Goal: Task Accomplishment & Management: Use online tool/utility

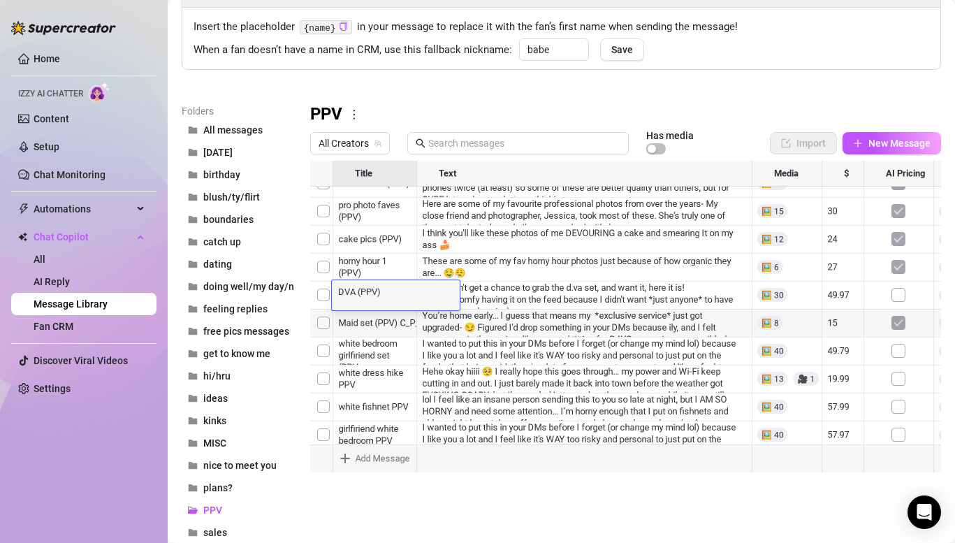
click at [382, 329] on div at bounding box center [625, 316] width 631 height 311
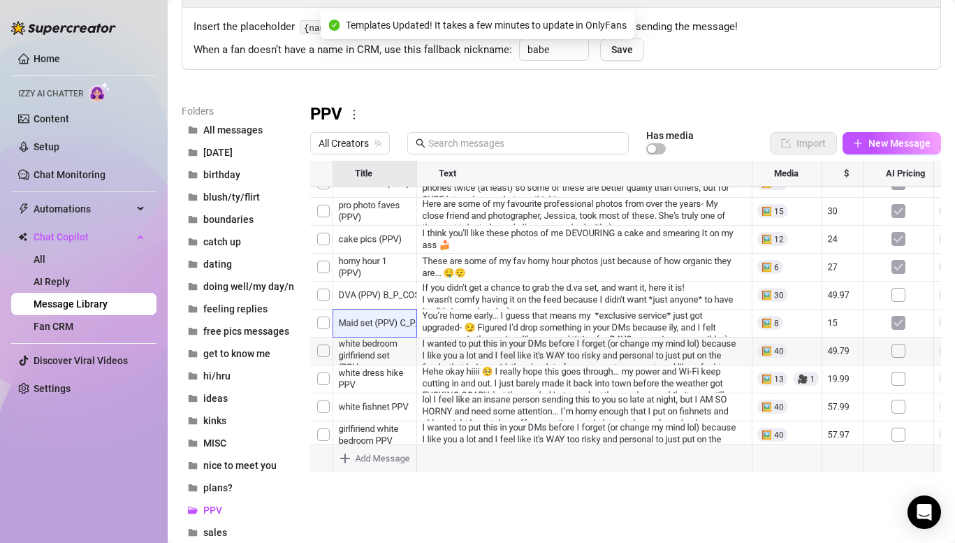
click at [383, 351] on div at bounding box center [625, 316] width 631 height 311
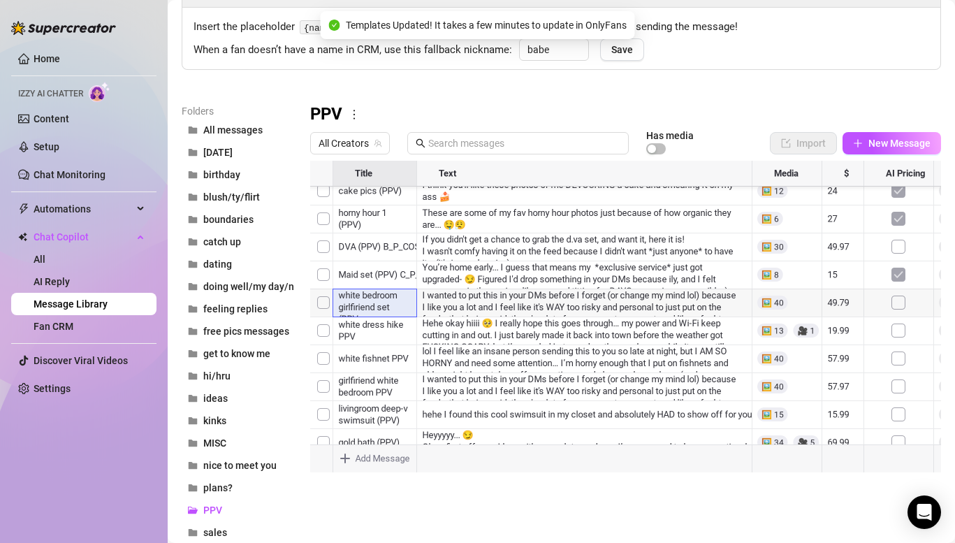
scroll to position [68, 0]
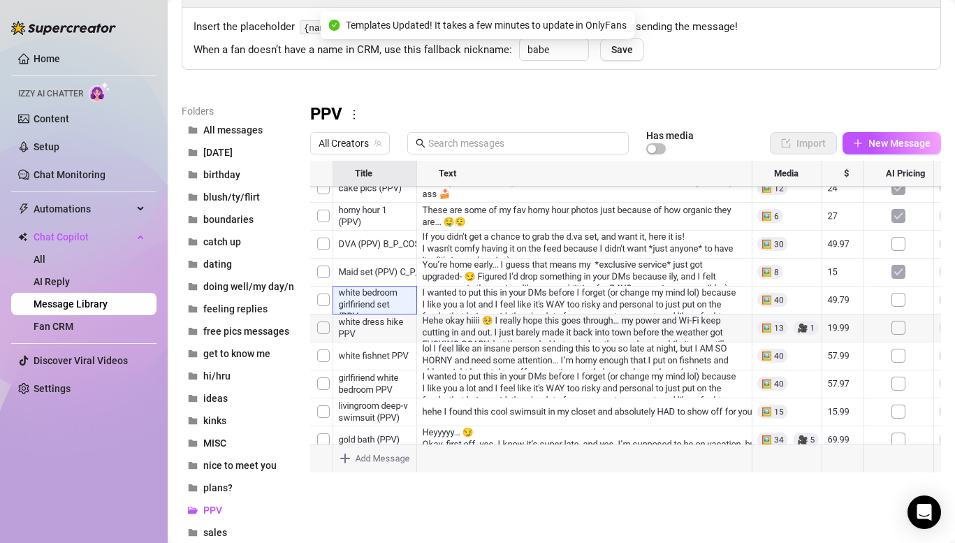
click at [394, 304] on div at bounding box center [625, 316] width 631 height 311
click at [490, 307] on div at bounding box center [625, 316] width 631 height 311
click at [480, 355] on div at bounding box center [625, 316] width 631 height 311
click at [480, 356] on div at bounding box center [625, 316] width 631 height 311
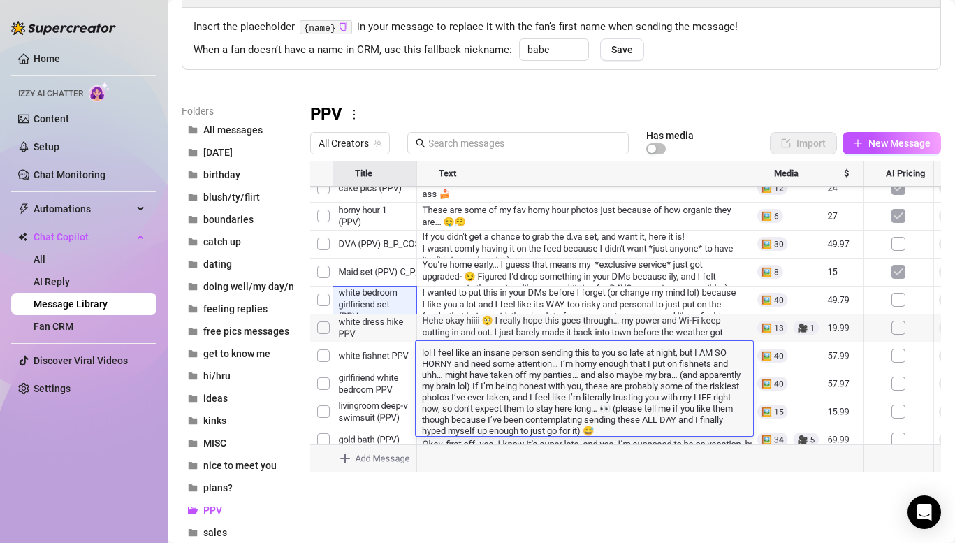
click at [164, 103] on aside "Home Izzy AI Chatter Content Setup Chat Monitoring Automations Chat Copilot All…" at bounding box center [84, 271] width 168 height 543
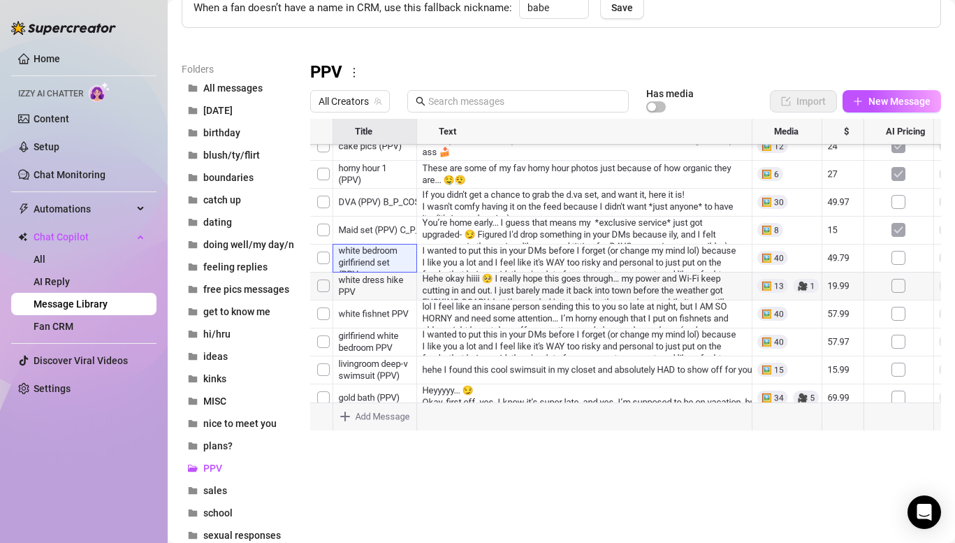
scroll to position [80, 0]
click at [401, 243] on div at bounding box center [625, 274] width 631 height 311
click at [480, 243] on div at bounding box center [625, 274] width 631 height 311
click at [387, 244] on div at bounding box center [625, 274] width 631 height 311
click at [455, 249] on div at bounding box center [625, 274] width 631 height 311
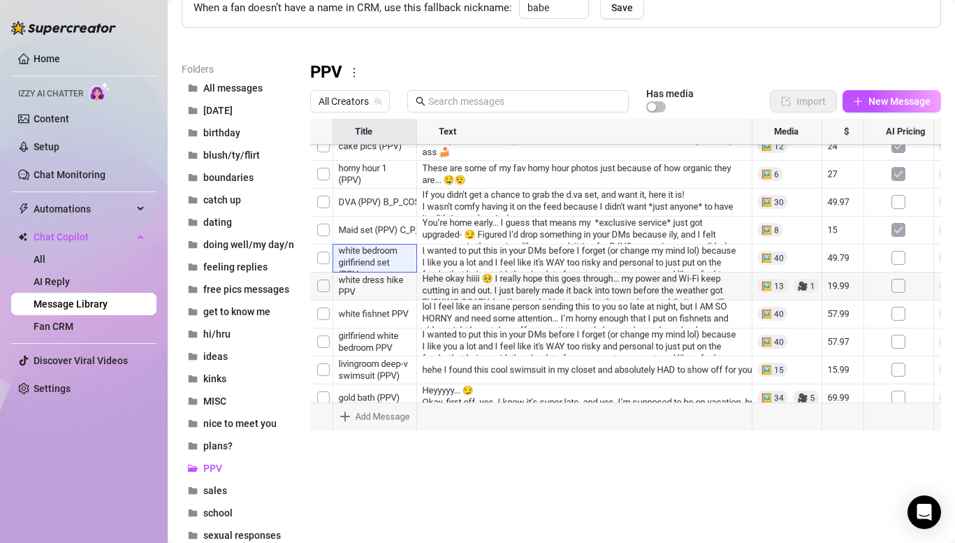
click at [672, 247] on div at bounding box center [625, 274] width 631 height 311
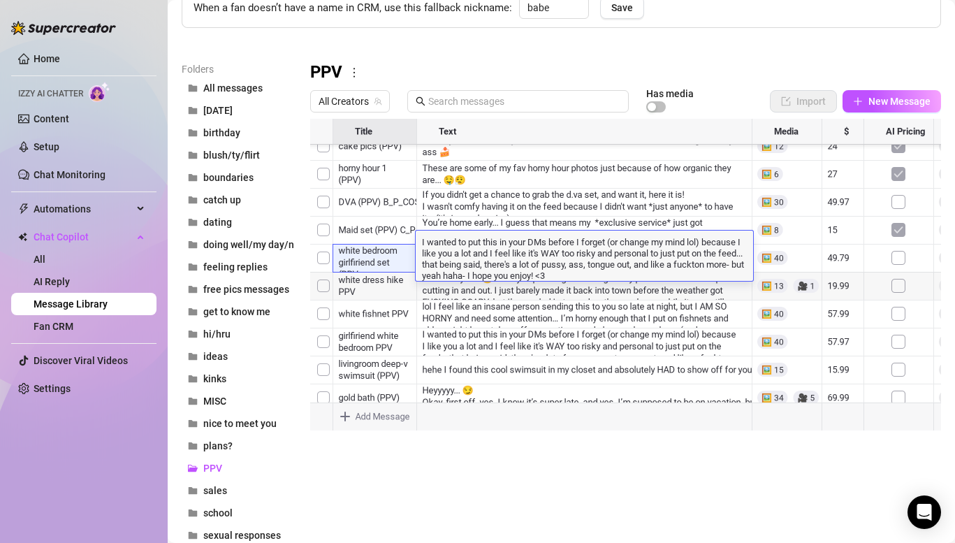
scroll to position [73, 0]
click at [615, 277] on textarea "I wanted to put this in your DMs before I forget (or change my mind lol) becaus…" at bounding box center [583, 258] width 337 height 46
drag, startPoint x: 615, startPoint y: 277, endPoint x: 418, endPoint y: 244, distance: 199.6
click at [596, 272] on textarea "I wanted to put this in your DMs before I forget (or change my mind lol) becaus…" at bounding box center [583, 258] width 337 height 46
drag, startPoint x: 597, startPoint y: 272, endPoint x: 420, endPoint y: 244, distance: 178.8
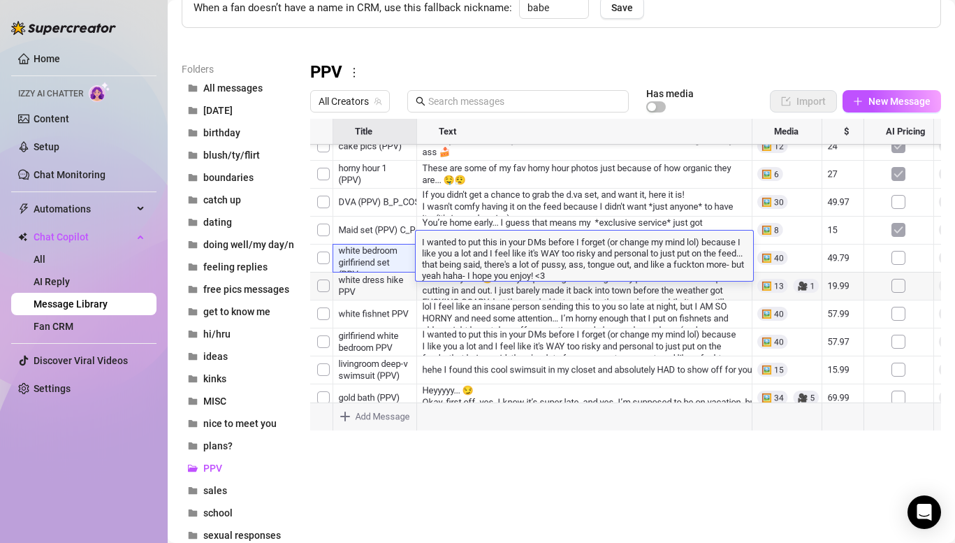
click at [420, 244] on textarea "I wanted to put this in your DMs before I forget (or change my mind lol) becaus…" at bounding box center [583, 258] width 337 height 46
click at [348, 255] on div at bounding box center [625, 274] width 631 height 311
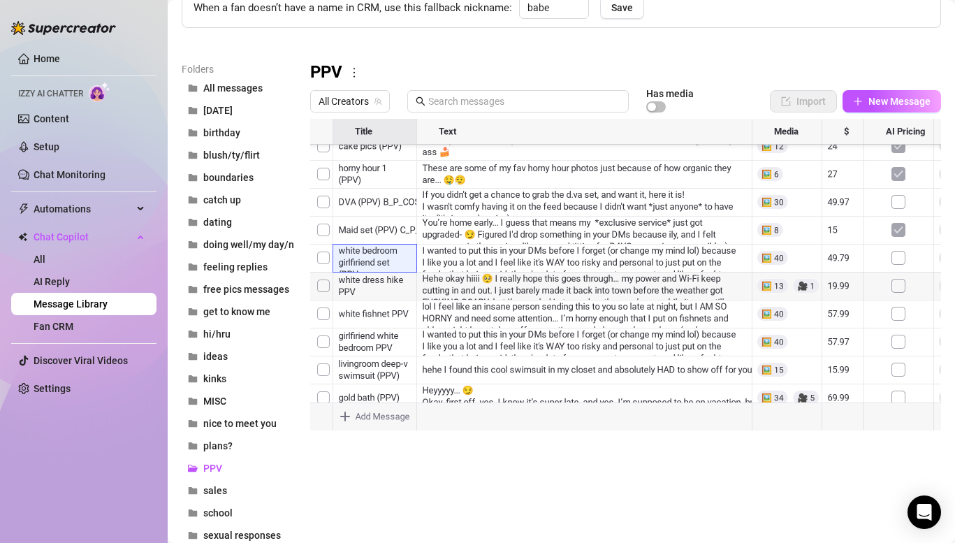
click at [348, 255] on div at bounding box center [625, 274] width 631 height 311
click at [338, 247] on textarea "white bedroom girlfiriend set (PPV" at bounding box center [398, 248] width 133 height 13
click at [340, 229] on div at bounding box center [625, 274] width 631 height 311
click at [337, 243] on div at bounding box center [625, 274] width 631 height 311
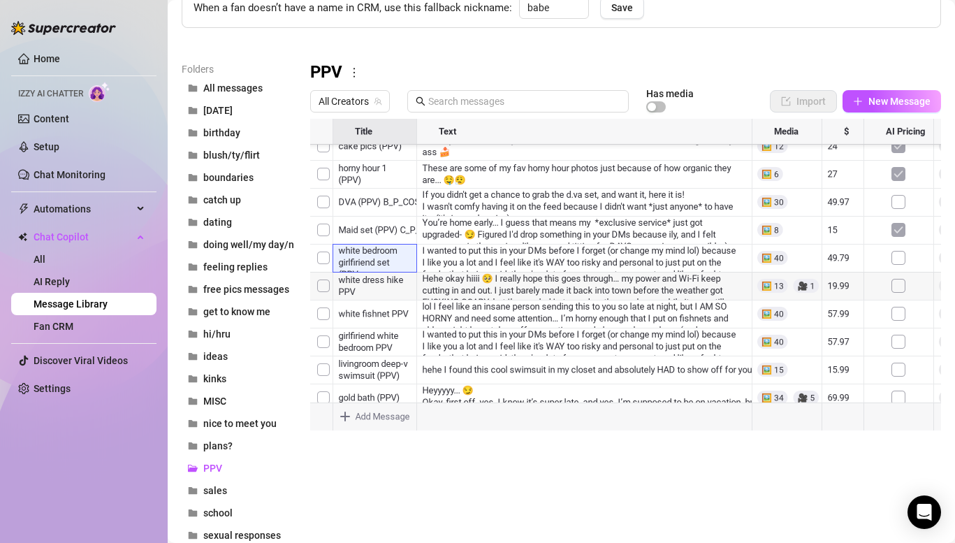
click at [337, 243] on div at bounding box center [625, 274] width 631 height 311
click at [339, 249] on textarea "white bedroom girlfiriend set (PPV" at bounding box center [398, 248] width 133 height 13
click at [336, 246] on textarea "white bedroom girlfiriend set (PPV" at bounding box center [398, 248] width 133 height 13
type textarea "B_P_BEDLIN_DM_25 white bedroom girlfiriend set (PPV"
click at [579, 368] on div at bounding box center [625, 274] width 631 height 311
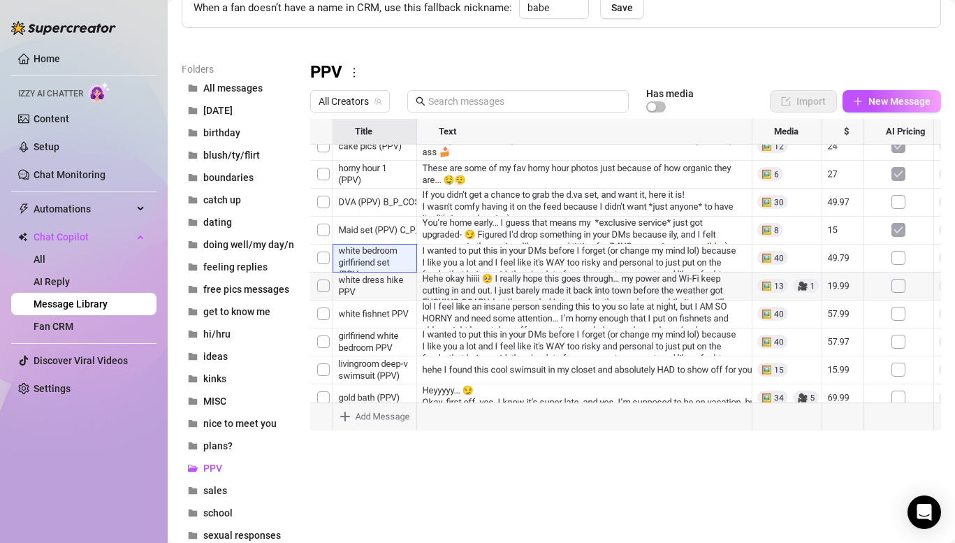
click at [468, 217] on div at bounding box center [625, 274] width 631 height 311
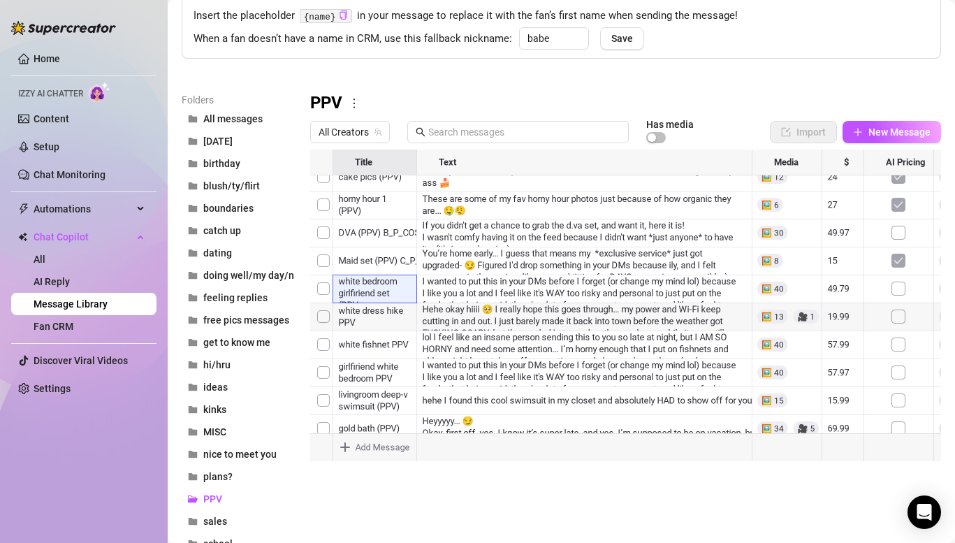
scroll to position [96, 0]
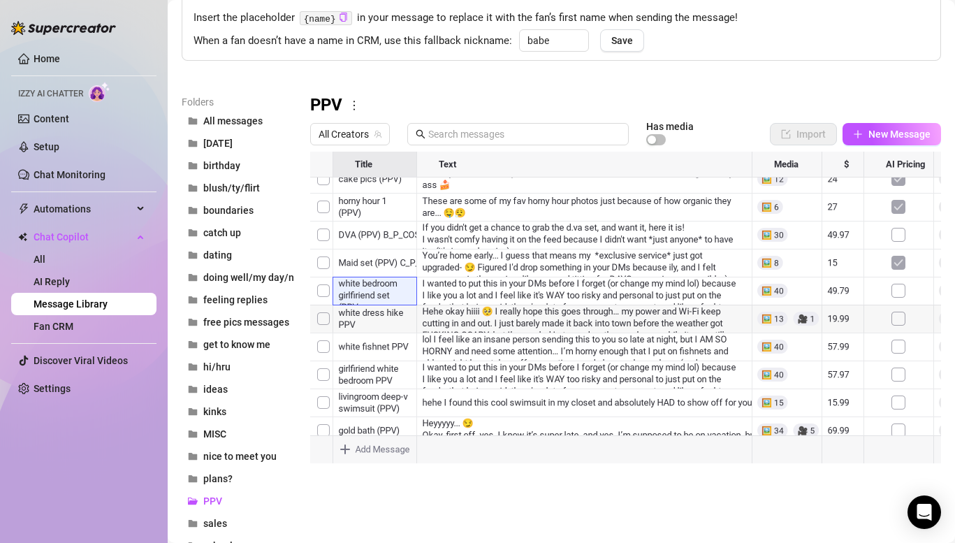
click at [368, 251] on div at bounding box center [625, 307] width 631 height 311
click at [334, 242] on textarea "cake pics (PPV)" at bounding box center [375, 242] width 86 height 13
type textarea "C_P_BDYFD_DM_23 cake pics (PPV)"
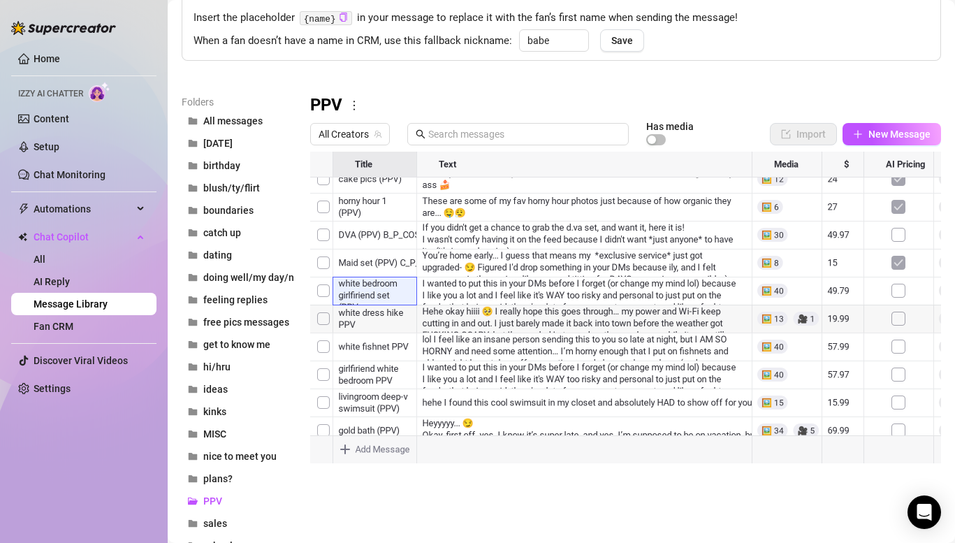
click at [580, 241] on div at bounding box center [625, 307] width 631 height 311
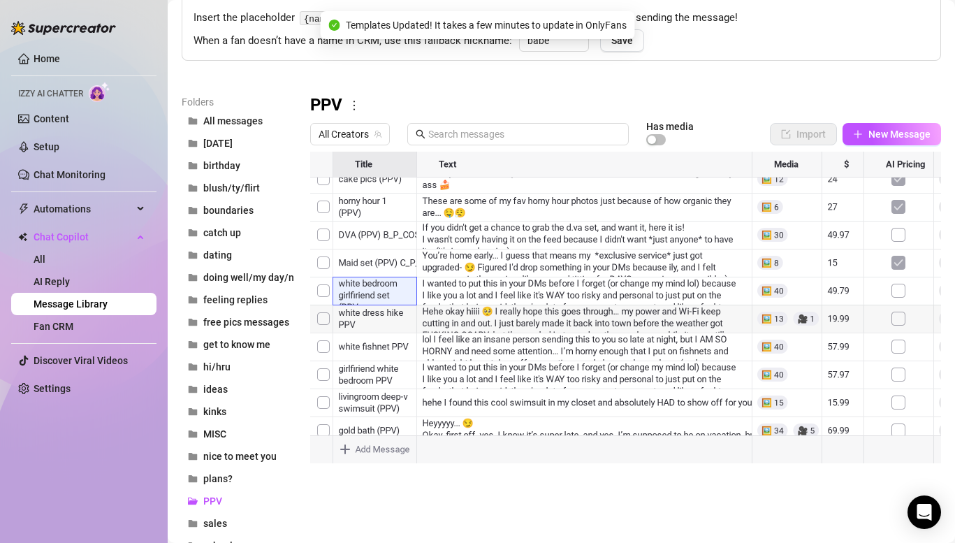
click at [446, 246] on div at bounding box center [625, 307] width 631 height 311
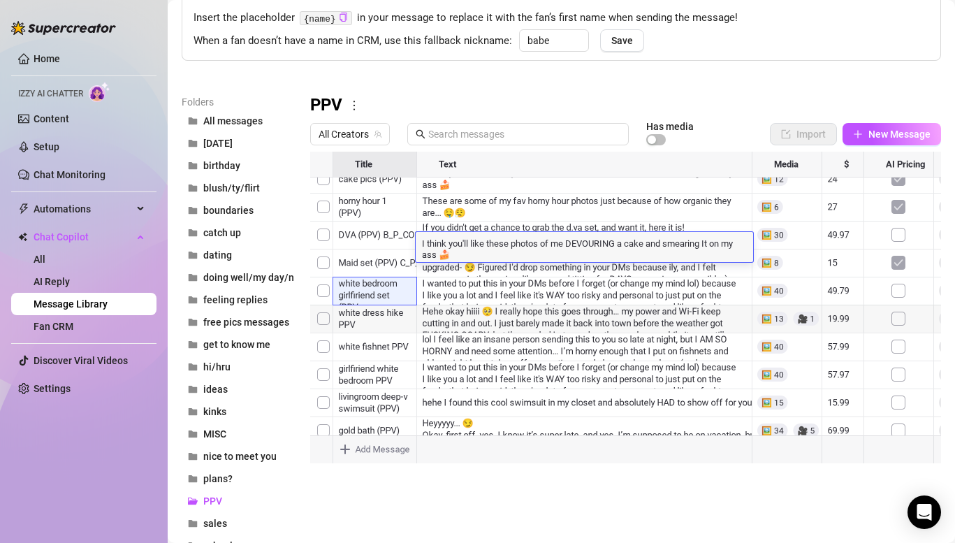
click at [379, 245] on div at bounding box center [625, 307] width 631 height 311
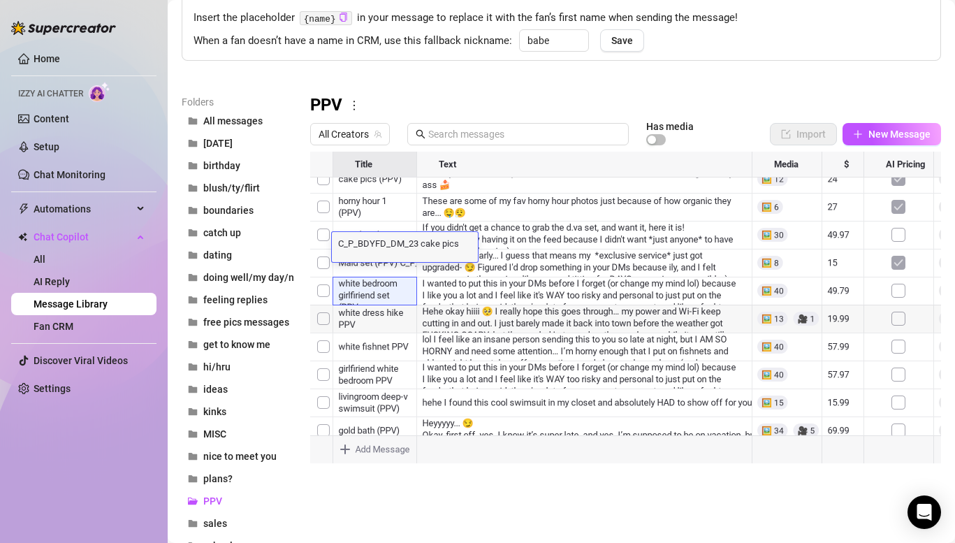
click at [584, 240] on div at bounding box center [625, 307] width 631 height 311
click at [544, 248] on div at bounding box center [625, 307] width 631 height 311
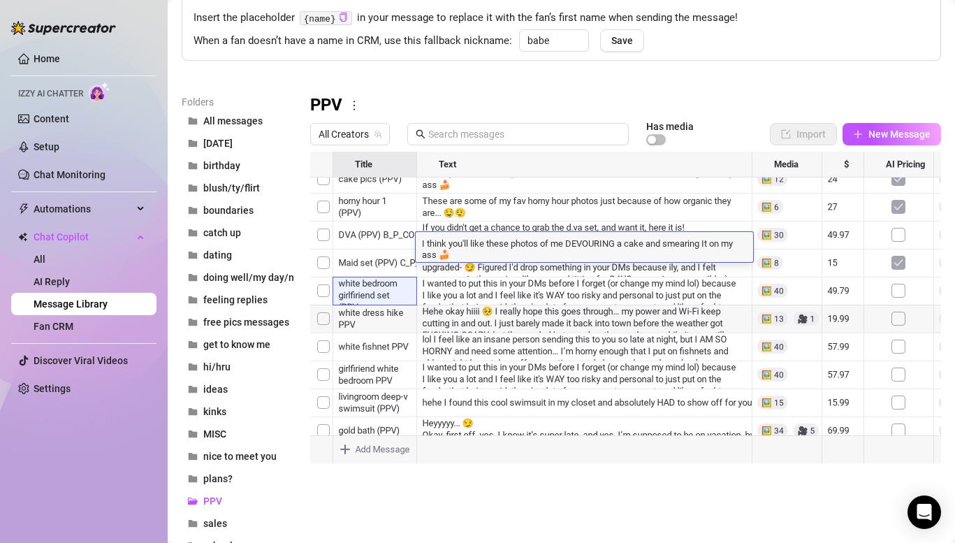
click at [544, 248] on textarea "I think you'll like these photos of me DEVOURING a cake and smearing It on my a…" at bounding box center [583, 248] width 337 height 24
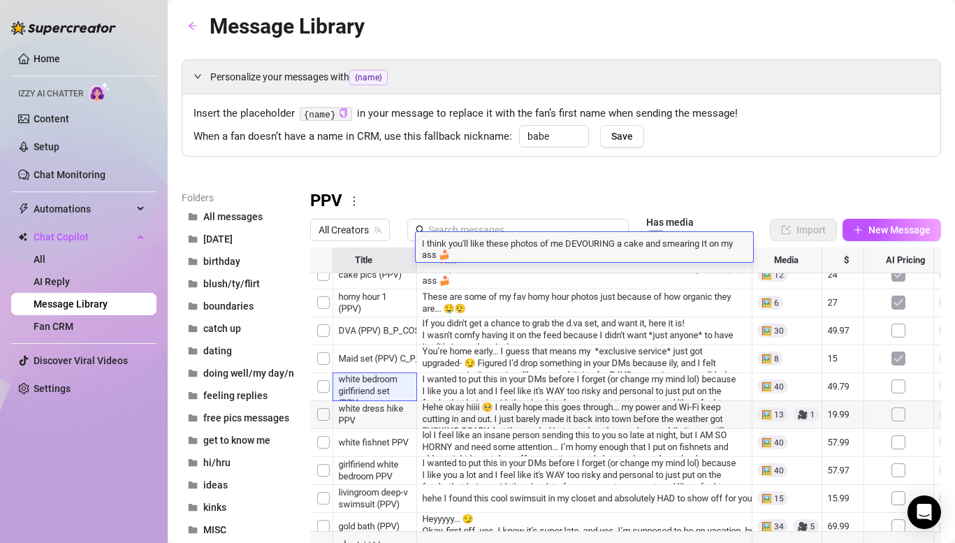
scroll to position [44, 0]
click at [380, 320] on div at bounding box center [625, 402] width 631 height 311
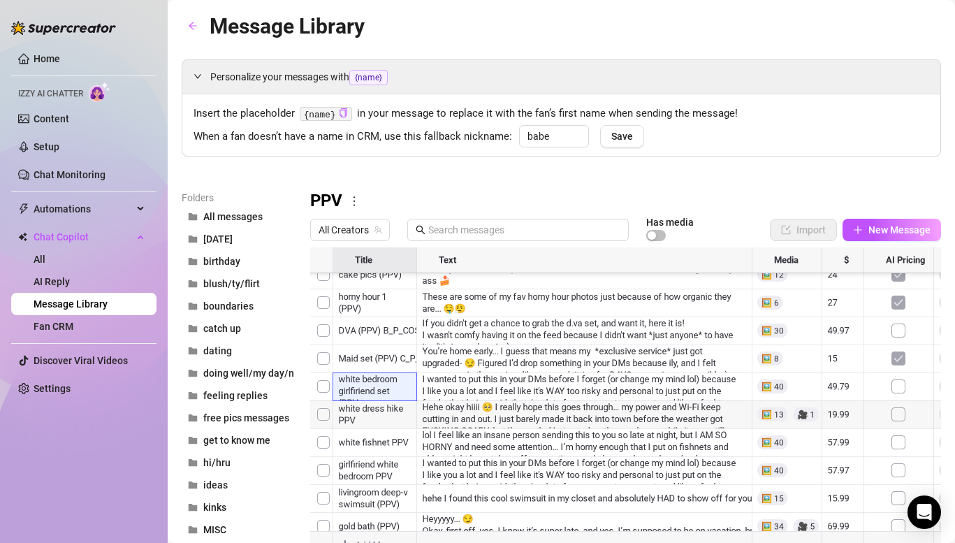
scroll to position [153, 0]
click at [381, 321] on div at bounding box center [625, 402] width 631 height 311
click at [336, 323] on div at bounding box center [625, 402] width 631 height 311
click at [336, 324] on textarea "white dress hike PPV" at bounding box center [375, 324] width 86 height 13
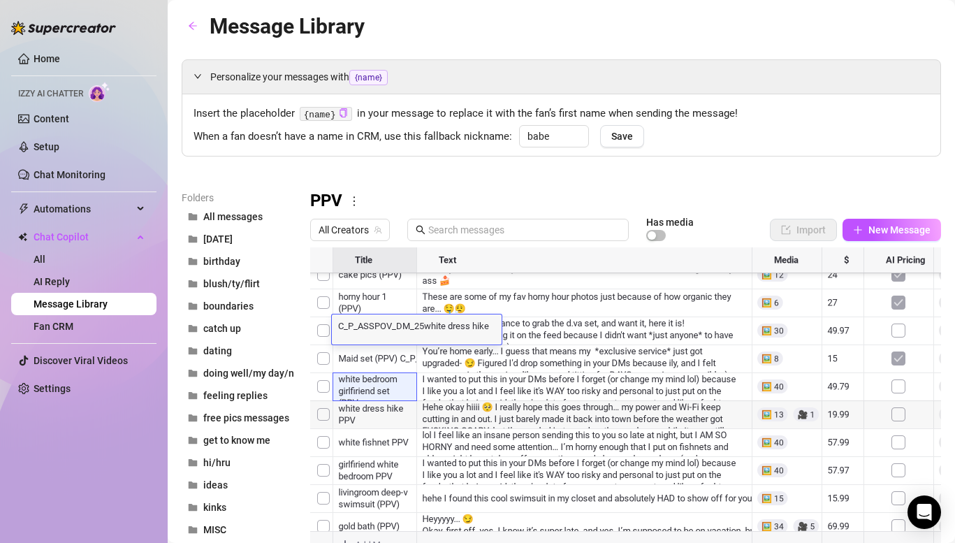
type textarea "C_P_ASSPOV_DM_25 white dress hike PPV"
click at [496, 338] on div "C_P_ASSPOV_DM_25 white dress hike PPV C_P_ASSPOV_DM_25 white dress hike PPV" at bounding box center [418, 329] width 172 height 30
click at [560, 321] on div at bounding box center [625, 402] width 631 height 311
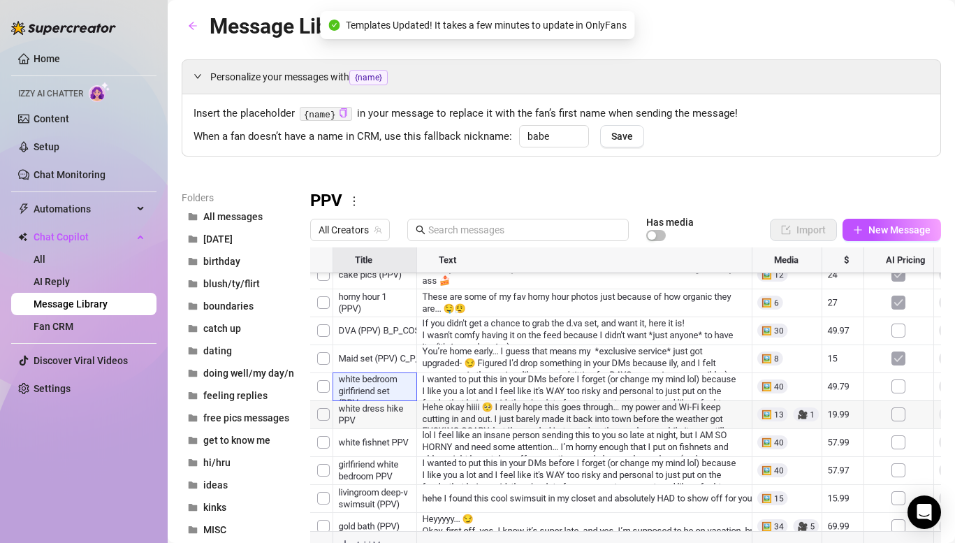
click at [569, 333] on div at bounding box center [625, 402] width 631 height 311
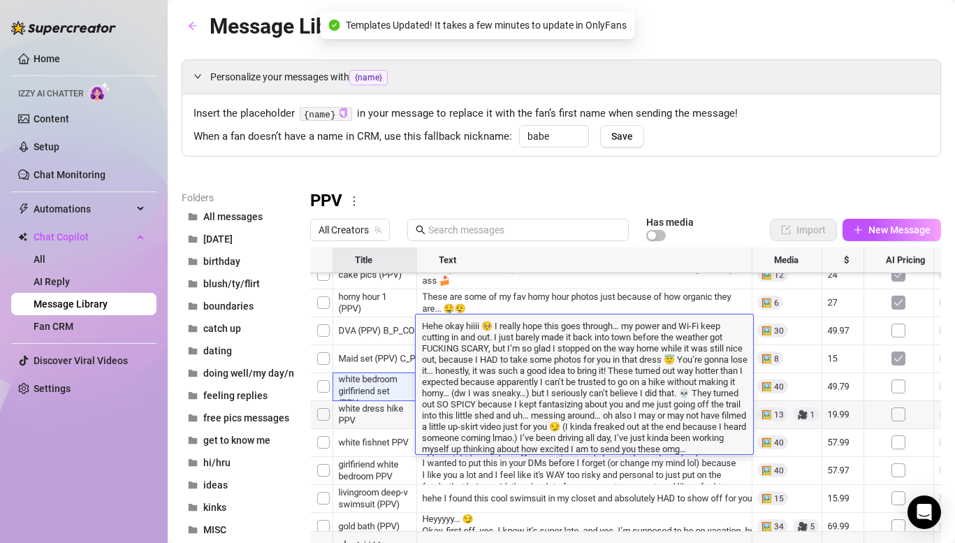
click at [569, 333] on textarea "Hehe okay hiiii 🥺 I really hope this goes through… my power and Wi-Fi keep cutt…" at bounding box center [583, 385] width 337 height 135
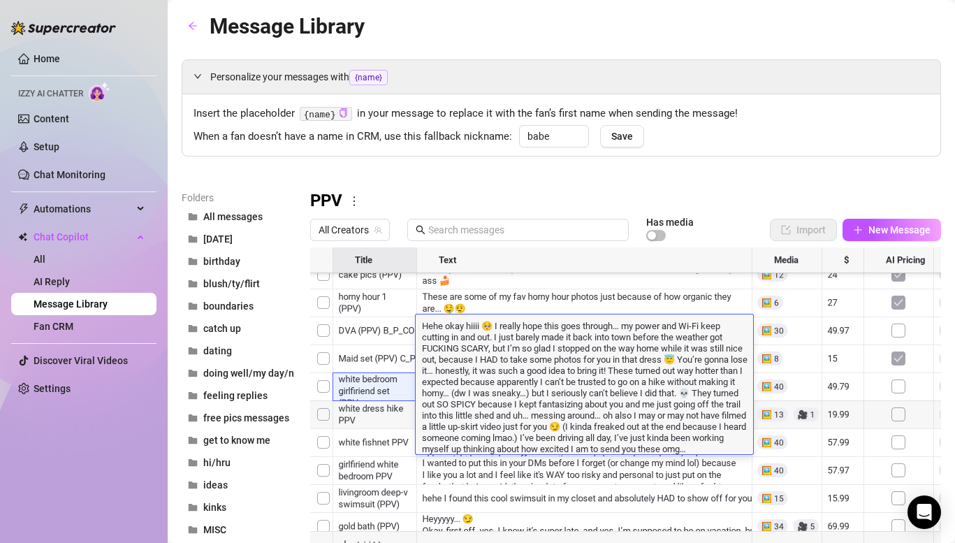
click at [381, 329] on div at bounding box center [625, 402] width 631 height 311
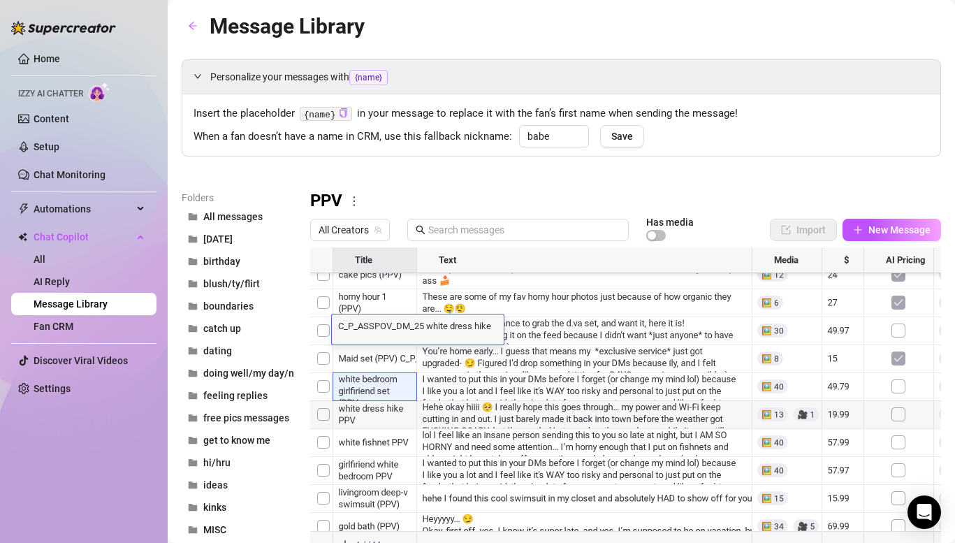
click at [413, 326] on textarea "C_P_ASSPOV_DM_25 white dress hike PPV" at bounding box center [418, 324] width 172 height 13
drag, startPoint x: 425, startPoint y: 325, endPoint x: 326, endPoint y: 323, distance: 99.2
drag, startPoint x: 425, startPoint y: 327, endPoint x: 515, endPoint y: 326, distance: 90.1
click at [515, 326] on textarea "C_B_ASSPOV_DM_25 C_P_ASSPOV_DM_25 white dress hike PPV" at bounding box center [462, 324] width 260 height 13
type textarea "C_B_ASSPOV_DM_25 white dress hike PPV"
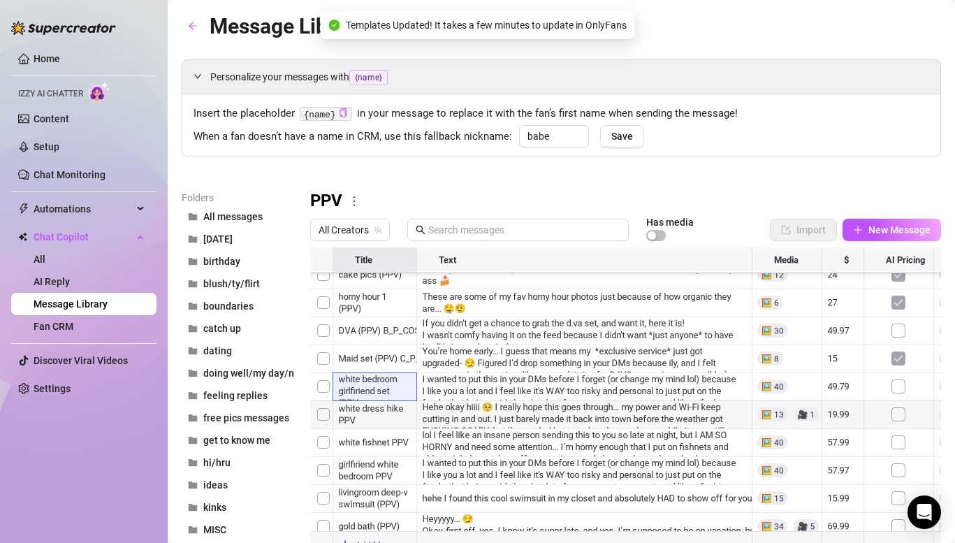
scroll to position [223, 0]
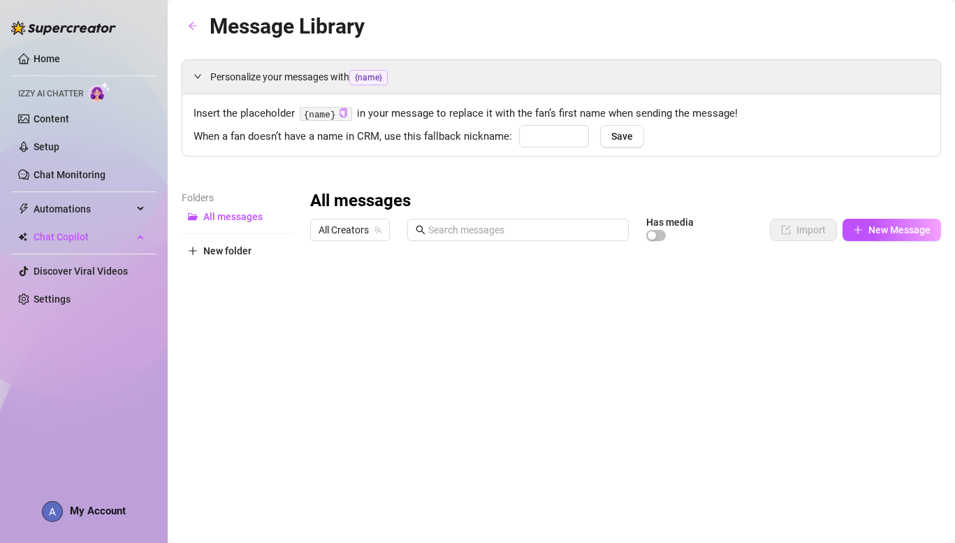
type input "babe"
